Goal: Find specific page/section: Find specific page/section

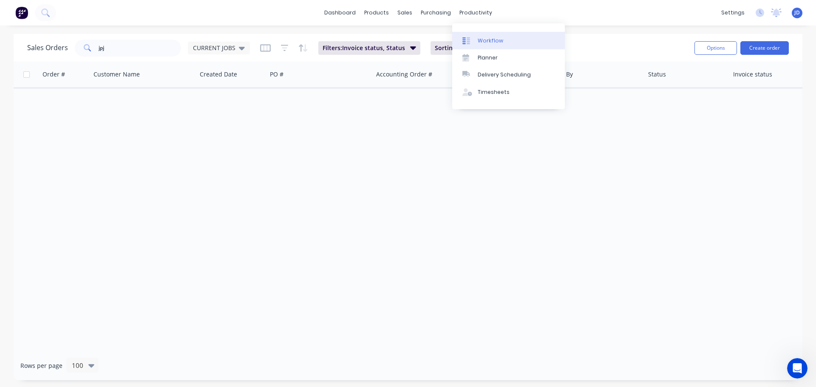
click at [476, 40] on link "Workflow" at bounding box center [508, 40] width 113 height 17
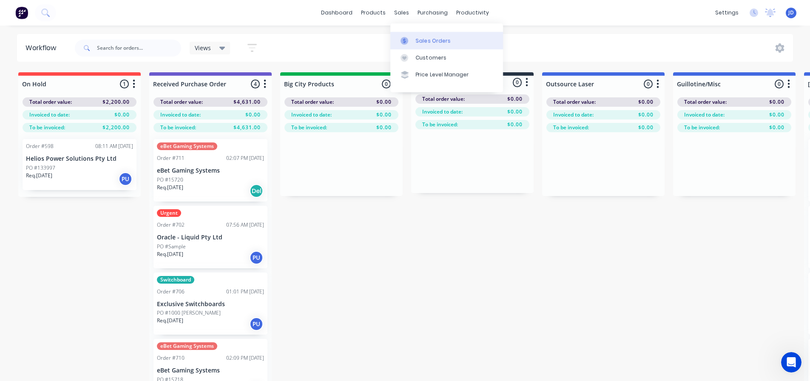
click at [417, 45] on link "Sales Orders" at bounding box center [446, 40] width 113 height 17
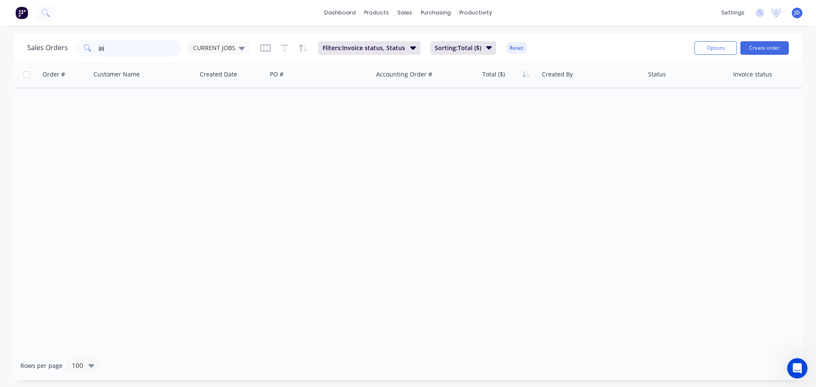
click at [114, 48] on input "jpj" at bounding box center [140, 48] width 83 height 17
type input "j"
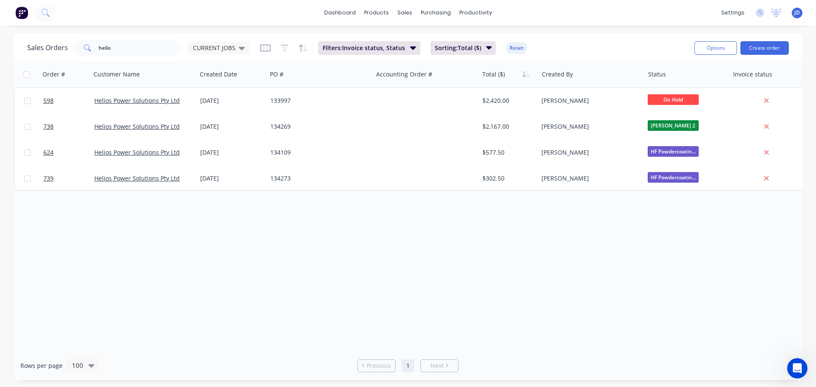
drag, startPoint x: 125, startPoint y: 57, endPoint x: 183, endPoint y: 55, distance: 57.8
click at [150, 51] on div "Sales Orders helio CURRENT JOBS Filters: Invoice status, Status Sorting: Total …" at bounding box center [357, 47] width 661 height 21
click at [227, 57] on div "Sales Orders helio CURRENT JOBS Filters: Invoice status, Status Sorting: Total …" at bounding box center [357, 47] width 661 height 21
click at [223, 48] on span "CURRENT JOBS" at bounding box center [214, 47] width 43 height 9
click at [214, 119] on button "None" at bounding box center [238, 121] width 97 height 10
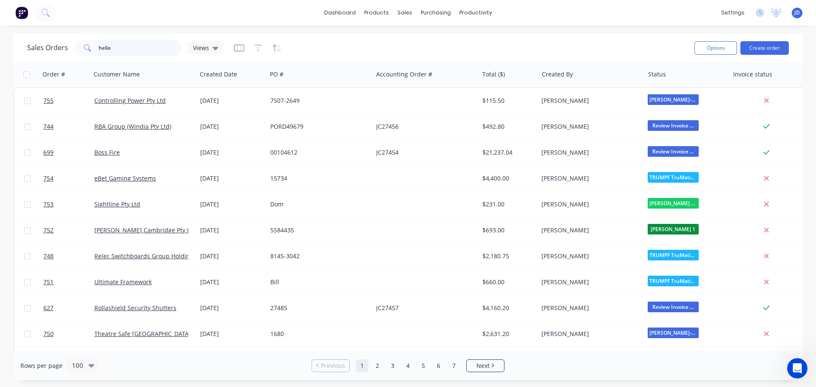
click at [138, 50] on input "helio" at bounding box center [140, 48] width 83 height 17
type input "helios"
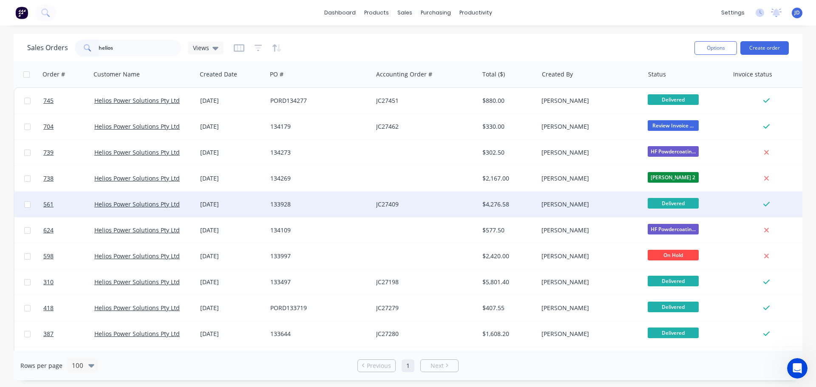
click at [426, 212] on div "JC27409" at bounding box center [426, 205] width 106 height 26
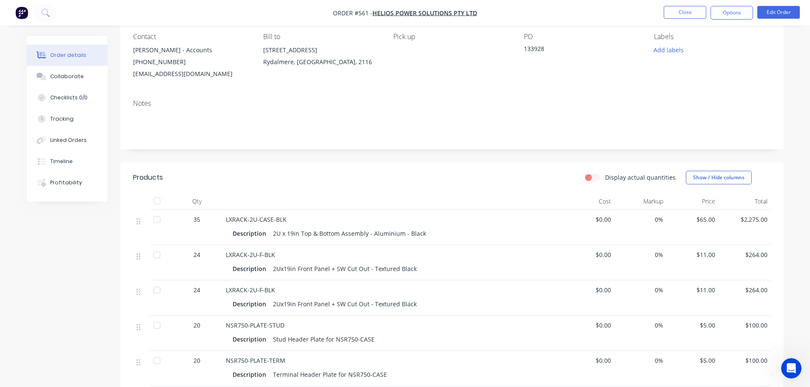
scroll to position [85, 0]
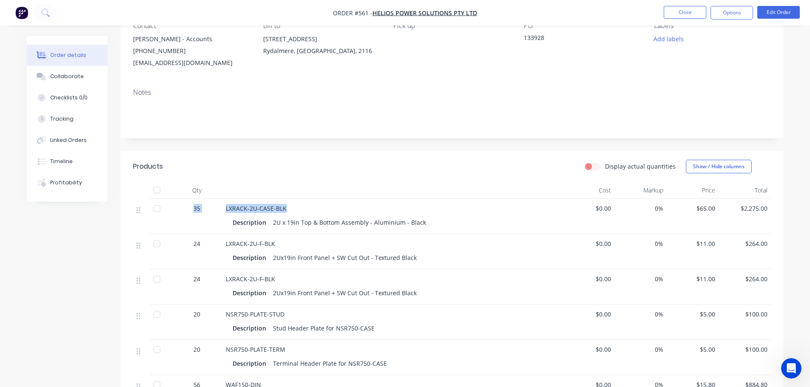
drag, startPoint x: 292, startPoint y: 211, endPoint x: 191, endPoint y: 209, distance: 100.8
click at [191, 209] on div "35 LXRACK-2U-CASE-BLK Description 2U x 19in Top & Bottom Assembly - Aluminium -…" at bounding box center [452, 216] width 638 height 35
drag, startPoint x: 344, startPoint y: 222, endPoint x: 204, endPoint y: 206, distance: 141.3
click at [204, 206] on div "35 LXRACK-2U-CASE-BLK Description 2U x 19in Top & Bottom Assembly - Aluminium -…" at bounding box center [452, 216] width 638 height 35
click at [69, 71] on button "Collaborate" at bounding box center [67, 76] width 81 height 21
